Goal: Find specific page/section: Find specific page/section

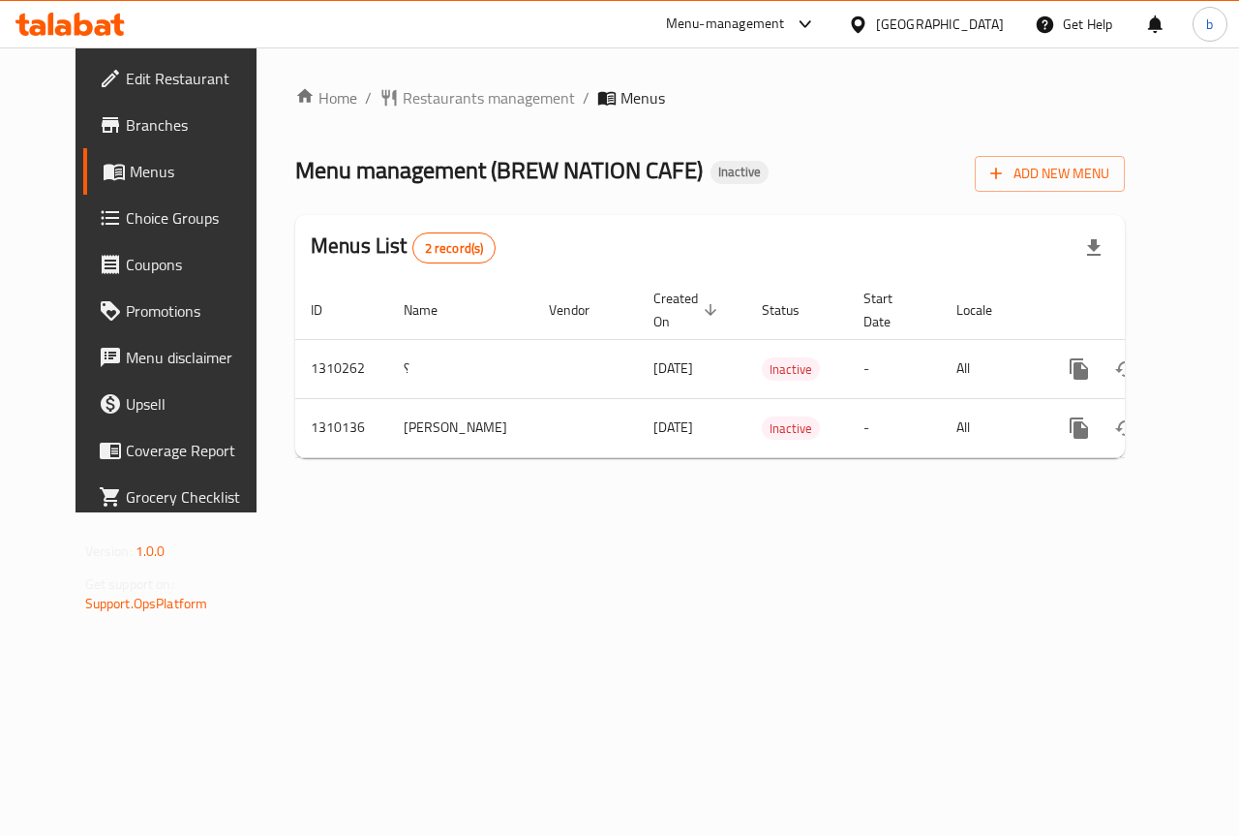
click at [983, 14] on div "[GEOGRAPHIC_DATA]" at bounding box center [940, 24] width 128 height 21
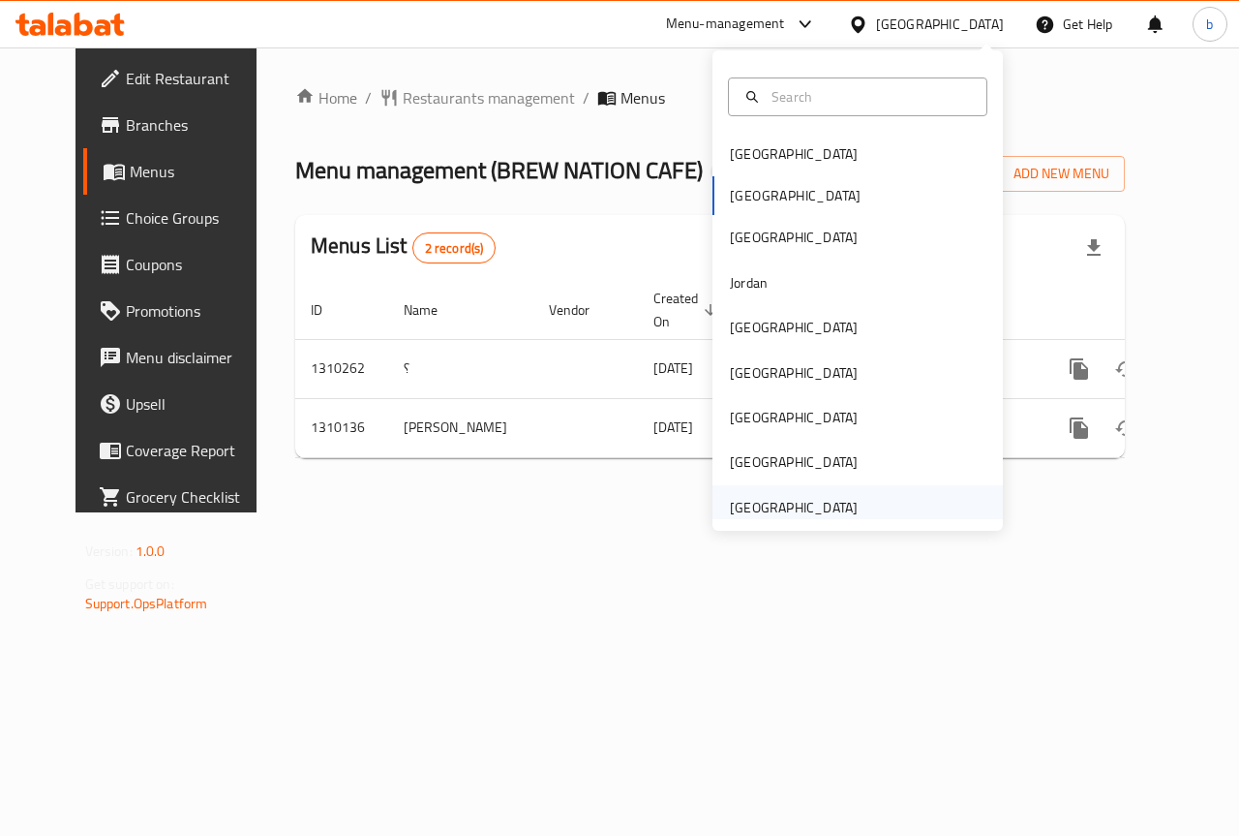
click at [823, 502] on div "[GEOGRAPHIC_DATA]" at bounding box center [794, 507] width 128 height 21
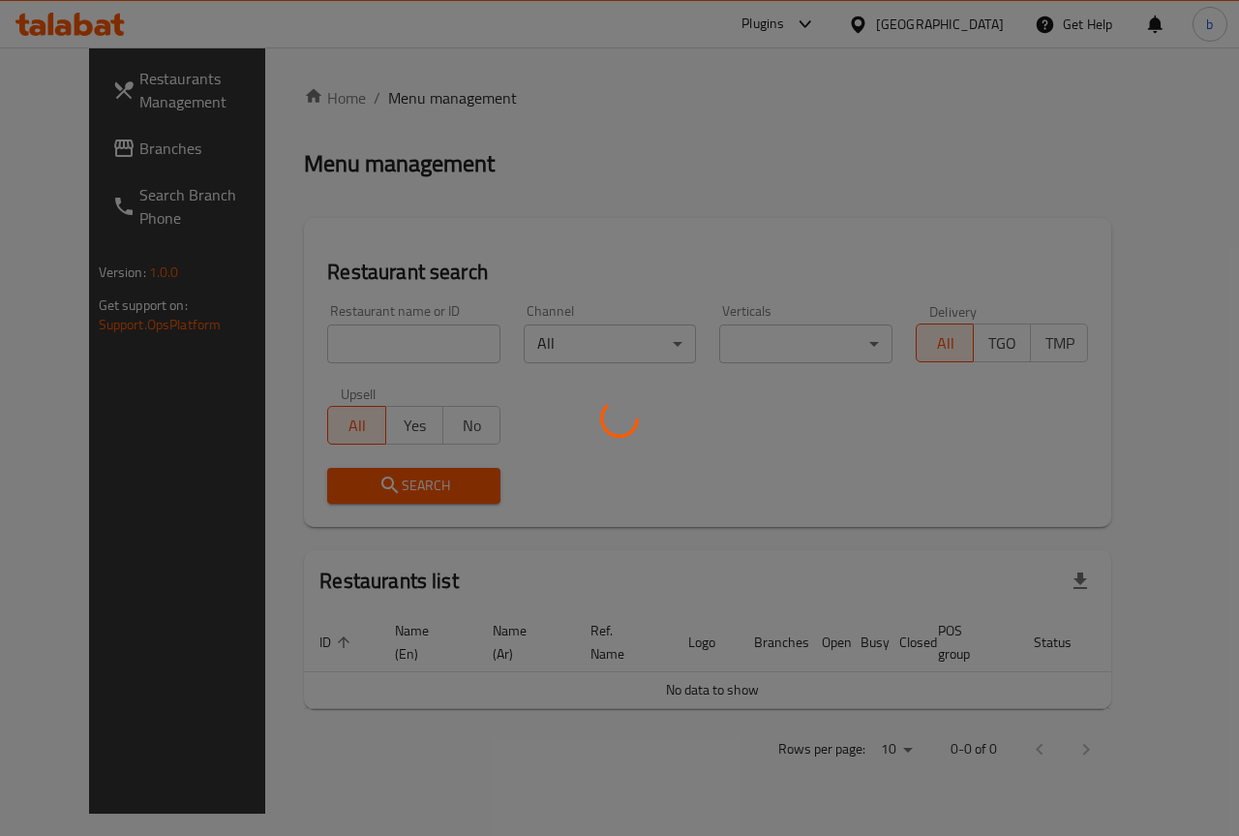
click at [86, 145] on div at bounding box center [619, 418] width 1239 height 836
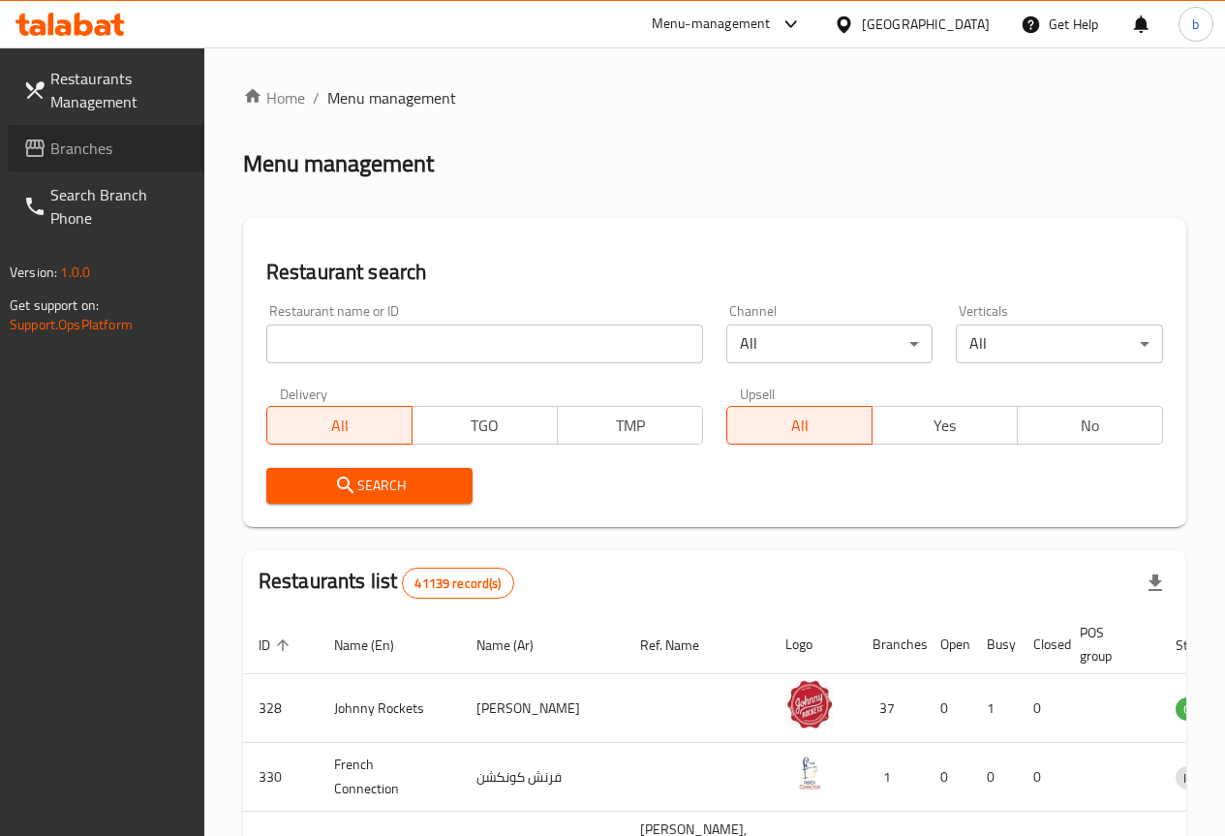
click at [89, 133] on link "Branches" at bounding box center [106, 148] width 197 height 46
